Goal: Find specific page/section

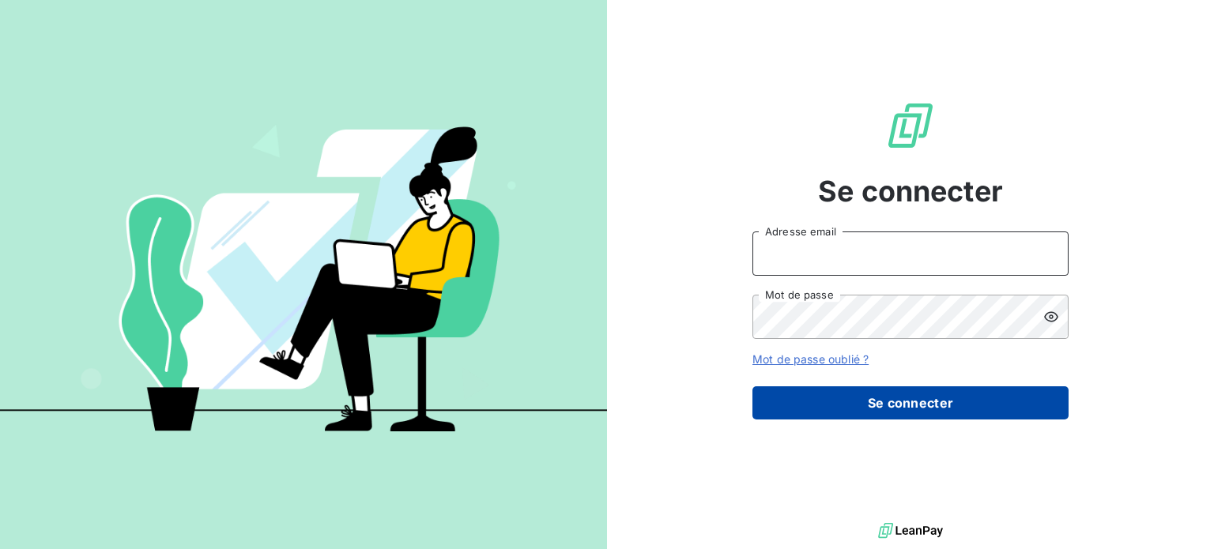
type input "[EMAIL_ADDRESS][DOMAIN_NAME]"
click at [923, 400] on button "Se connecter" at bounding box center [910, 403] width 316 height 33
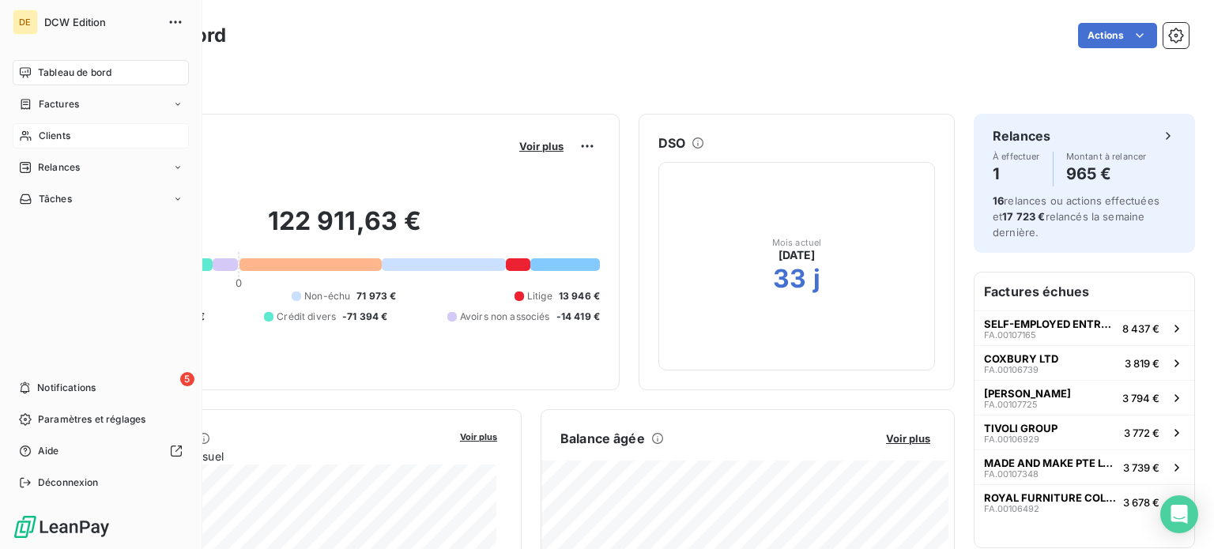
click at [42, 132] on span "Clients" at bounding box center [55, 136] width 32 height 14
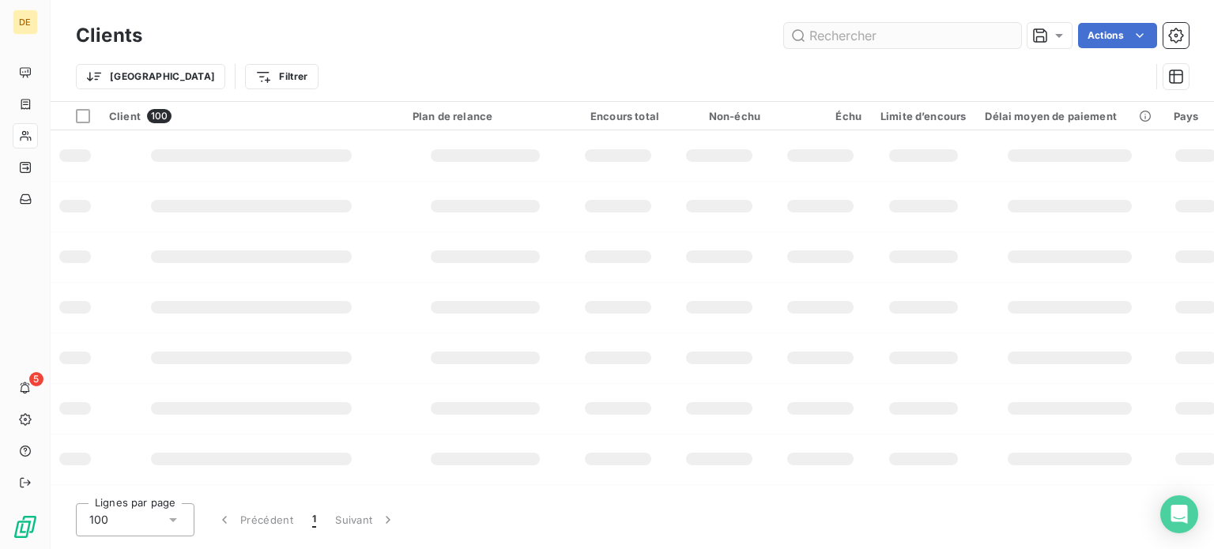
click at [911, 36] on input "text" at bounding box center [902, 35] width 237 height 25
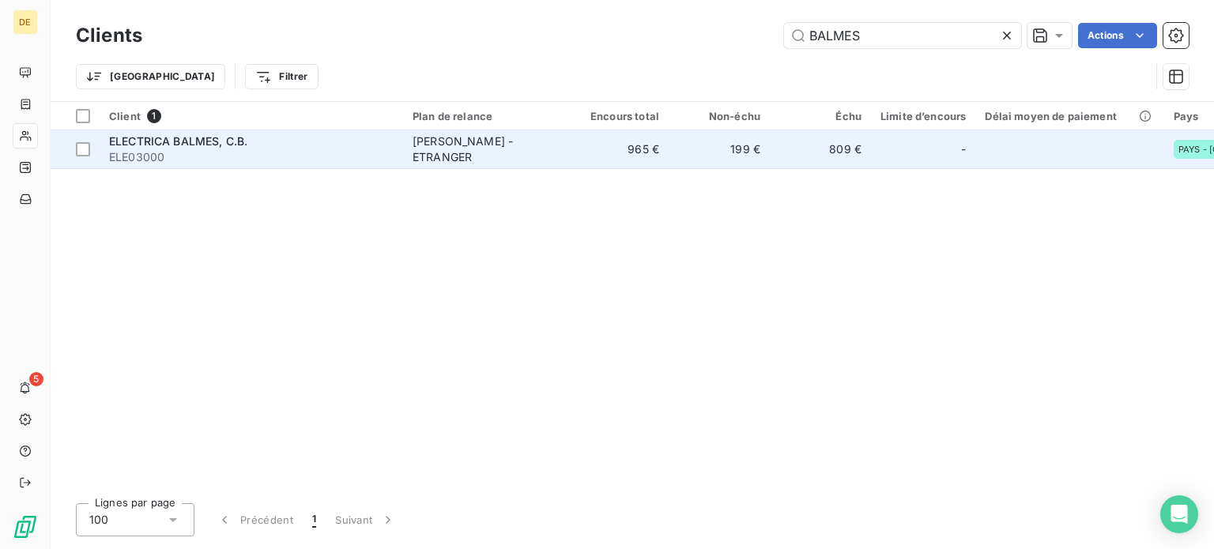
type input "BALMES"
click at [223, 148] on div "ELECTRICA BALMES, C.B." at bounding box center [251, 142] width 285 height 16
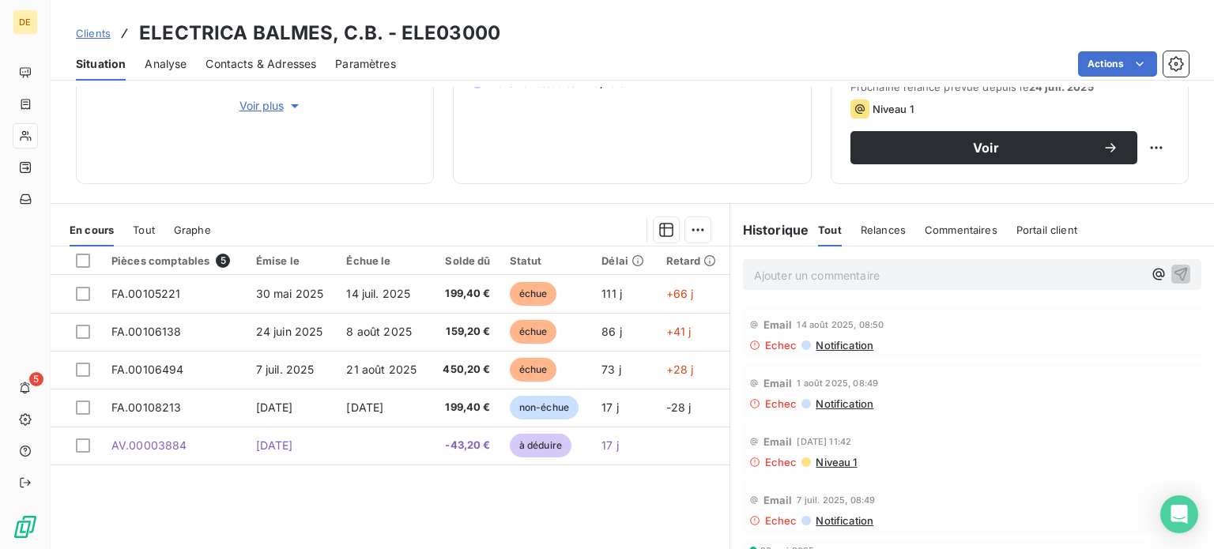
scroll to position [237, 0]
click at [967, 273] on p "Ajouter un commentaire ﻿" at bounding box center [948, 275] width 389 height 20
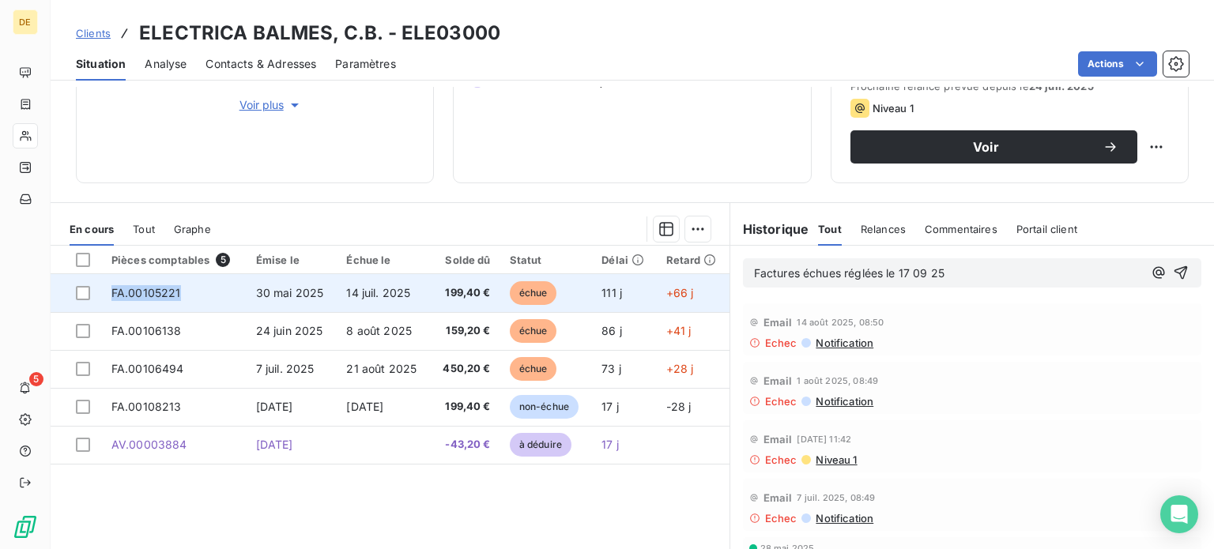
drag, startPoint x: 184, startPoint y: 296, endPoint x: 120, endPoint y: 291, distance: 64.3
click at [114, 291] on td "FA.00105221" at bounding box center [174, 293] width 145 height 38
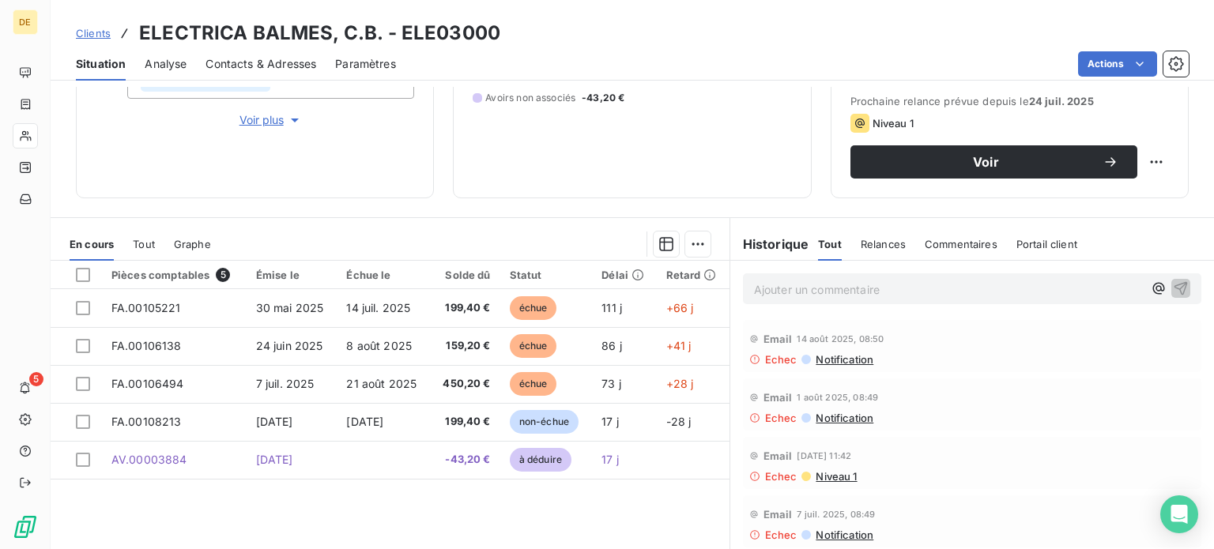
scroll to position [237, 0]
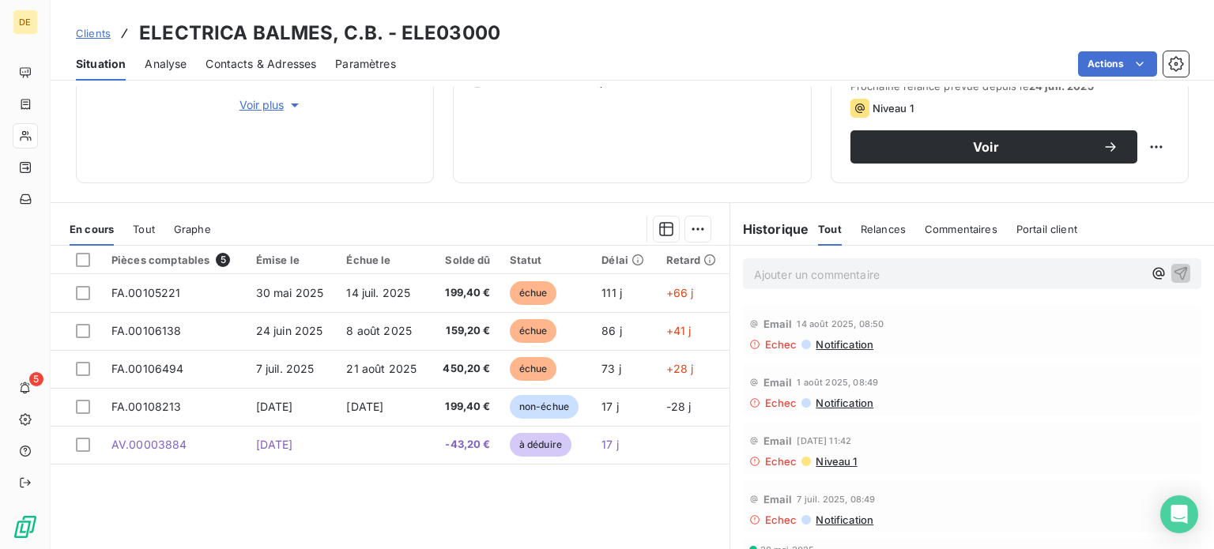
click at [832, 279] on p "Ajouter un commentaire ﻿" at bounding box center [948, 275] width 389 height 20
drag, startPoint x: 879, startPoint y: 270, endPoint x: 680, endPoint y: 265, distance: 199.3
click at [680, 265] on div "En cours Tout Graphe Pièces comptables 5 Émise le Échue le Solde dû Statut Déla…" at bounding box center [632, 399] width 1163 height 395
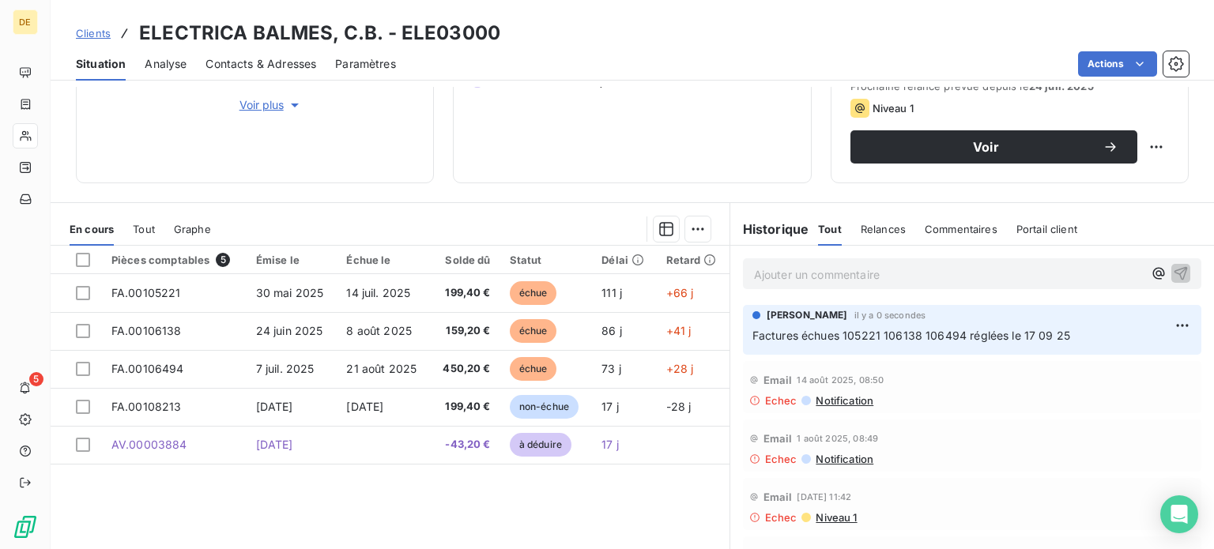
click at [956, 236] on div "Commentaires" at bounding box center [961, 229] width 73 height 33
